Goal: Information Seeking & Learning: Understand process/instructions

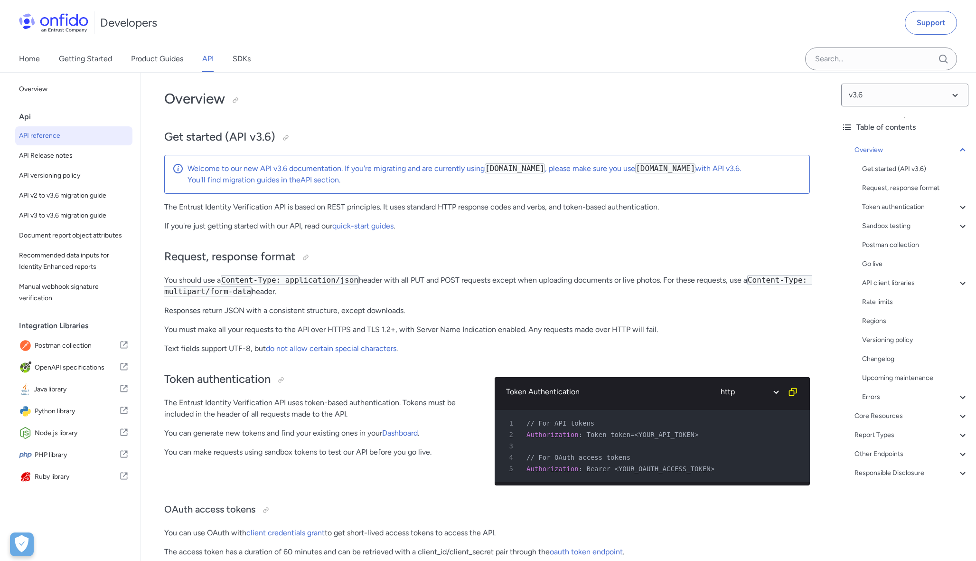
scroll to position [41, 0]
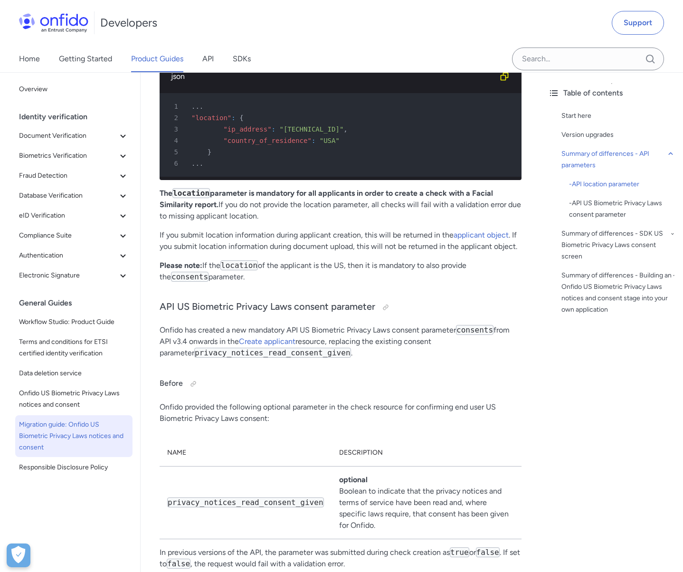
scroll to position [974, 0]
click at [286, 261] on p "Please note: If the location of the applicant is the US, then it is mandatory t…" at bounding box center [341, 270] width 362 height 23
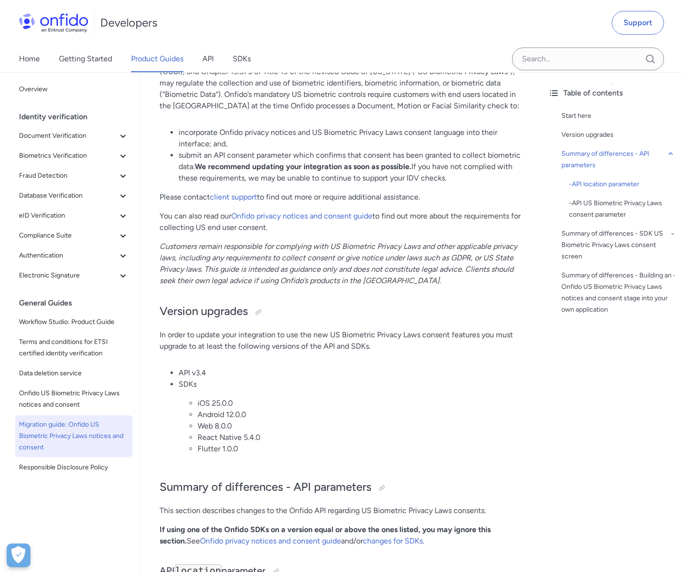
scroll to position [0, 0]
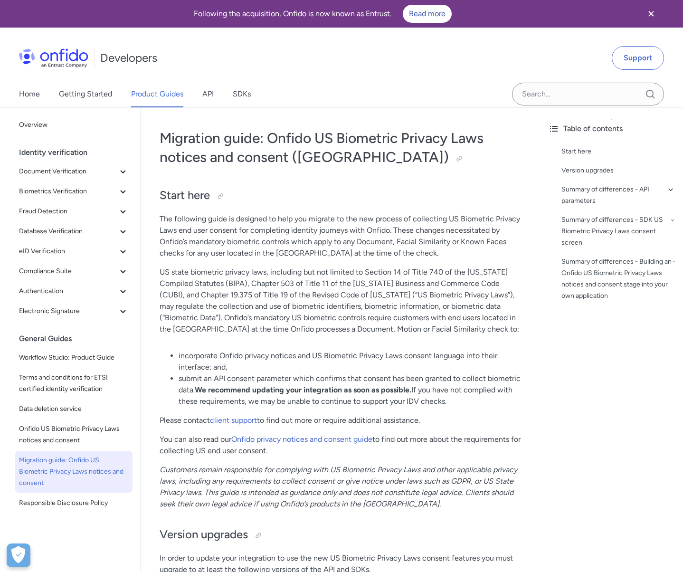
click at [384, 246] on p "The following guide is designed to help you migrate to the new process of colle…" at bounding box center [341, 236] width 362 height 46
click at [69, 359] on span "Workflow Studio: Product Guide" at bounding box center [74, 357] width 110 height 11
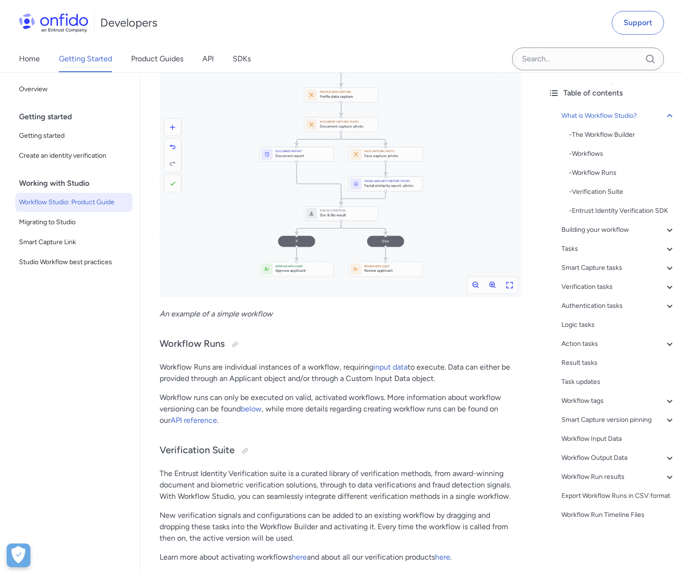
scroll to position [698, 0]
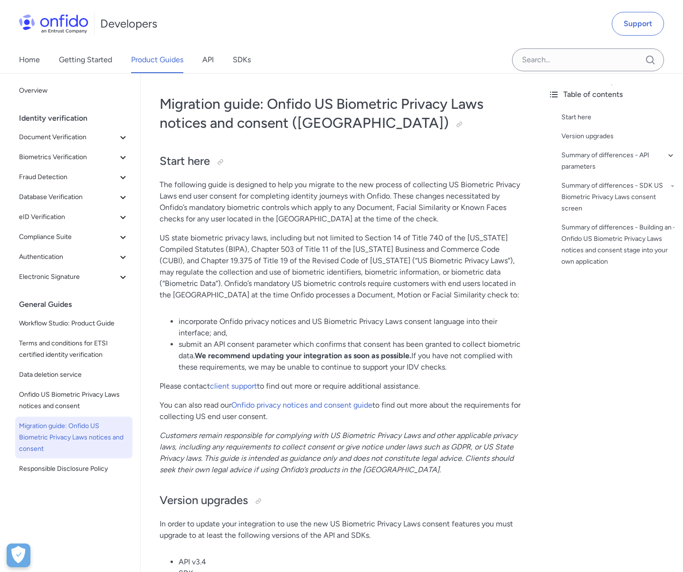
scroll to position [37, 0]
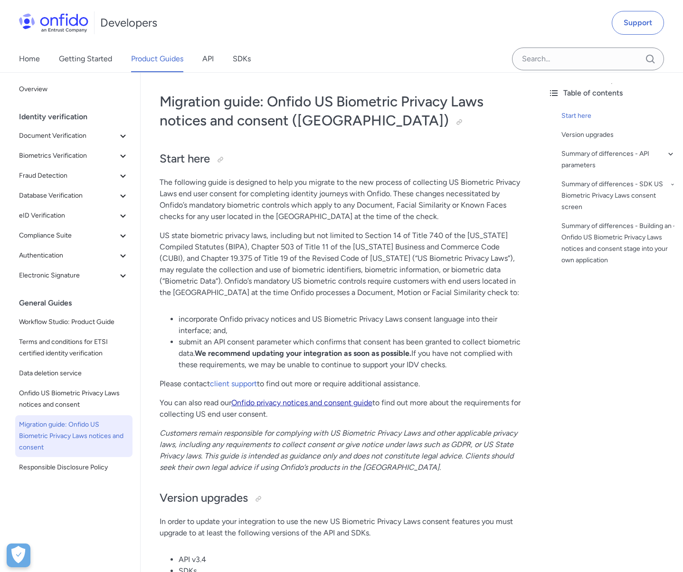
click at [305, 405] on link "Onfido privacy notices and consent guide" at bounding box center [301, 402] width 141 height 9
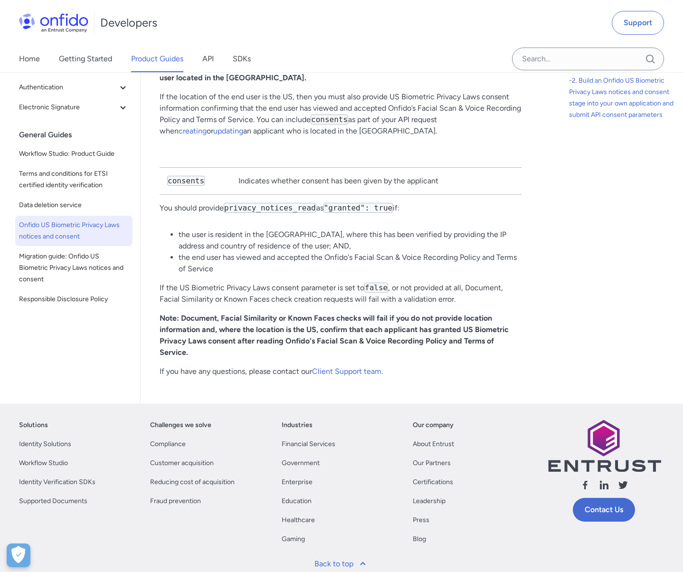
scroll to position [2421, 0]
